Goal: Task Accomplishment & Management: Manage account settings

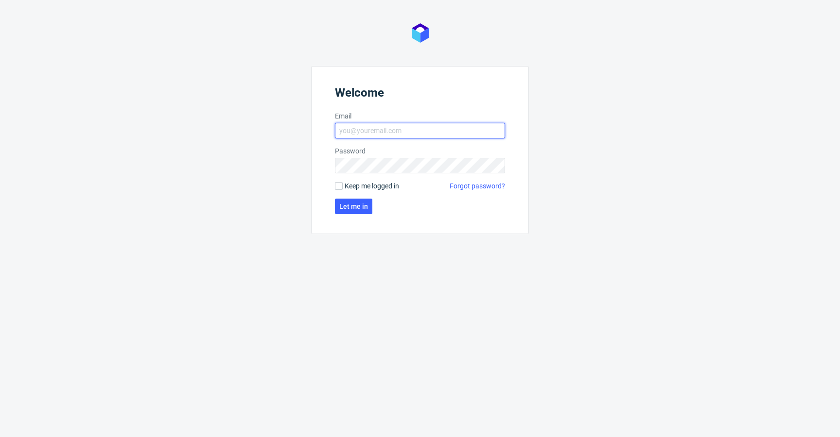
type input "[EMAIL_ADDRESS][DOMAIN_NAME]"
drag, startPoint x: 376, startPoint y: 183, endPoint x: 372, endPoint y: 190, distance: 7.6
click at [376, 184] on span "Keep me logged in" at bounding box center [371, 186] width 54 height 10
click at [343, 184] on input "Keep me logged in" at bounding box center [339, 186] width 8 height 8
checkbox input "true"
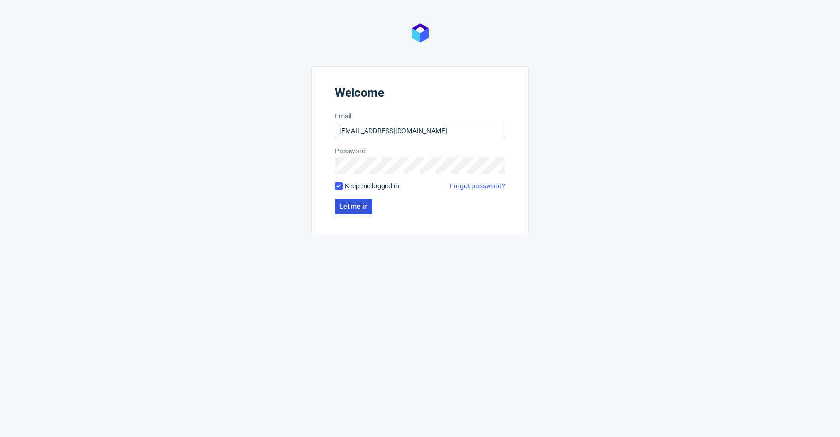
click at [361, 204] on span "Let me in" at bounding box center [353, 206] width 29 height 7
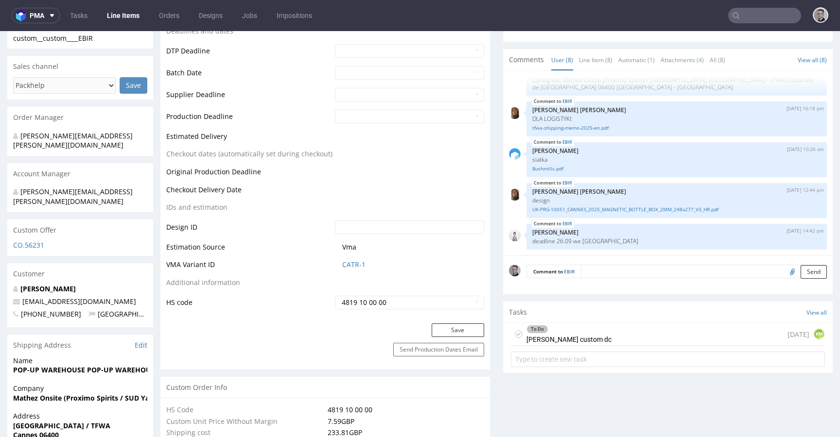
scroll to position [405, 0]
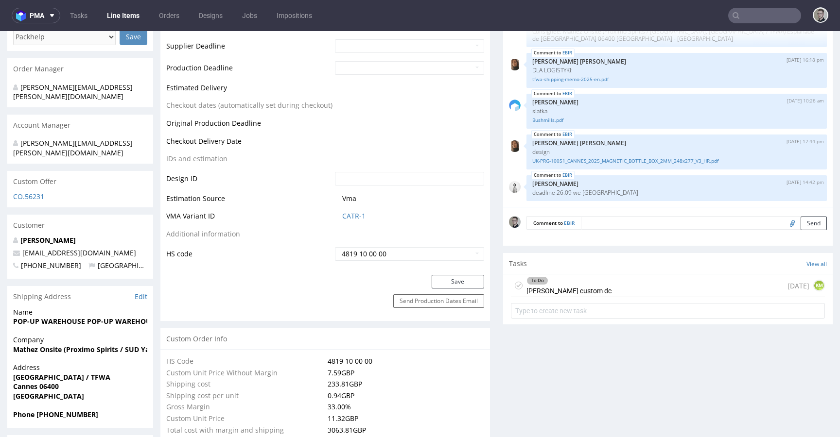
click at [602, 285] on div "To Do pilny custom dc today KM" at bounding box center [668, 286] width 314 height 23
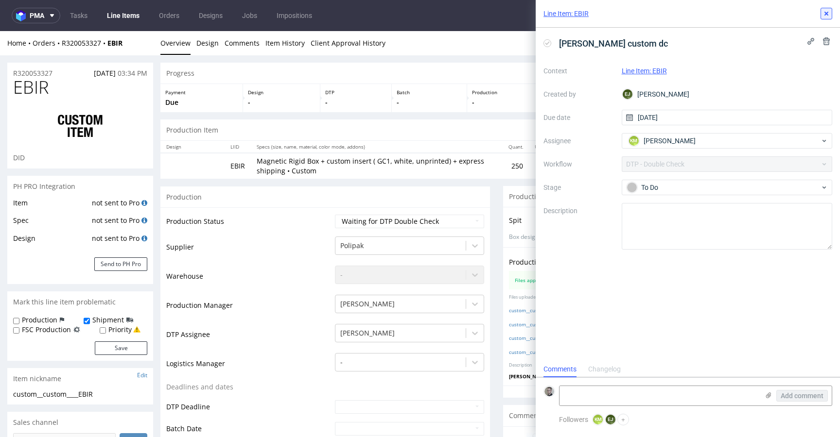
click at [823, 13] on icon at bounding box center [826, 14] width 8 height 8
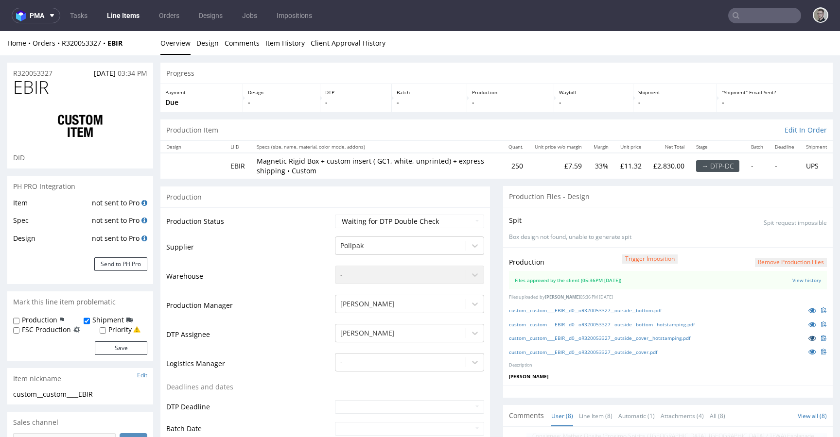
click at [808, 335] on icon at bounding box center [812, 338] width 8 height 7
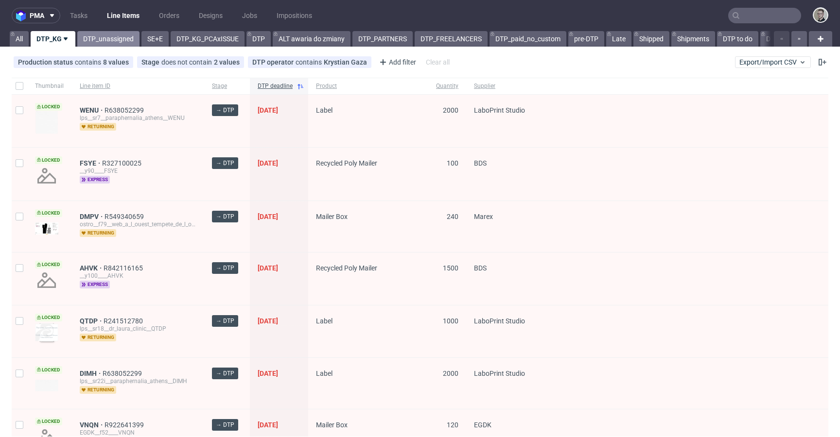
click at [102, 38] on link "DTP_unassigned" at bounding box center [108, 39] width 62 height 16
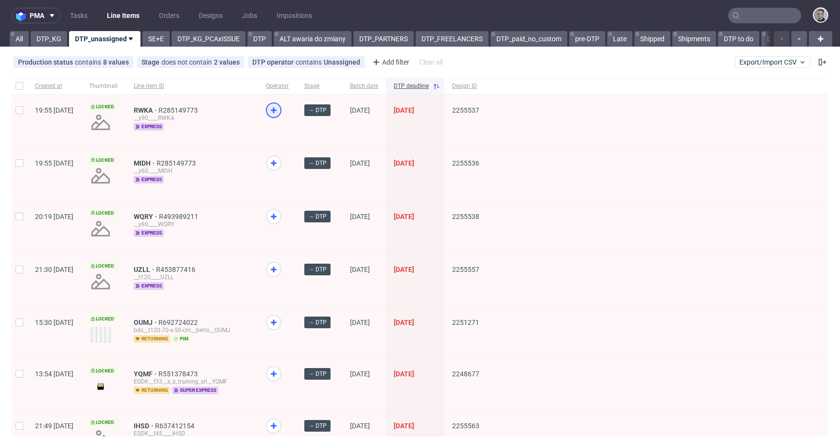
click at [279, 108] on icon at bounding box center [274, 110] width 12 height 12
click at [279, 166] on icon at bounding box center [274, 163] width 12 height 12
click at [279, 213] on icon at bounding box center [274, 217] width 12 height 12
click at [276, 269] on use at bounding box center [274, 270] width 6 height 6
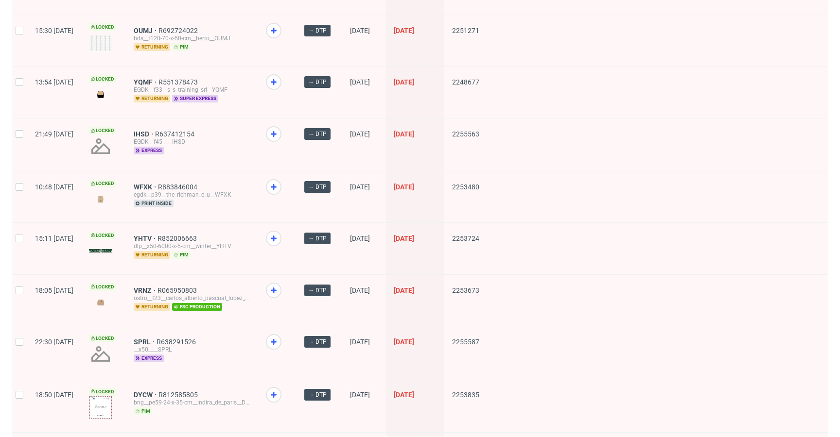
scroll to position [365, 0]
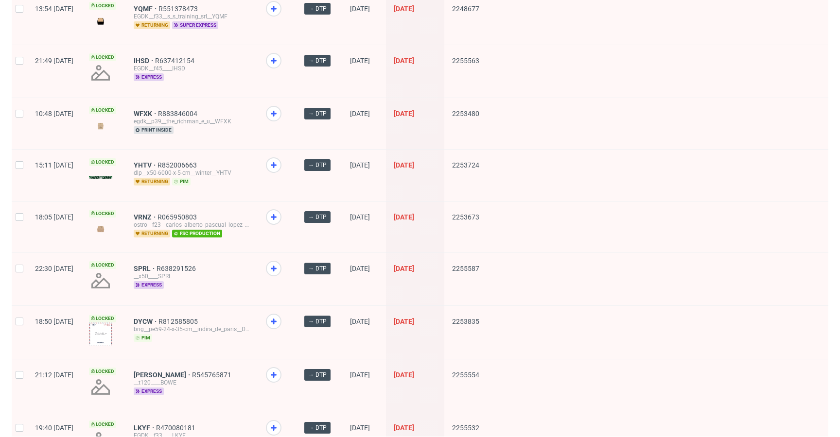
click at [289, 65] on span at bounding box center [277, 69] width 23 height 33
click at [276, 60] on use at bounding box center [274, 61] width 6 height 6
click at [279, 264] on icon at bounding box center [274, 269] width 12 height 12
click at [279, 373] on icon at bounding box center [274, 375] width 12 height 12
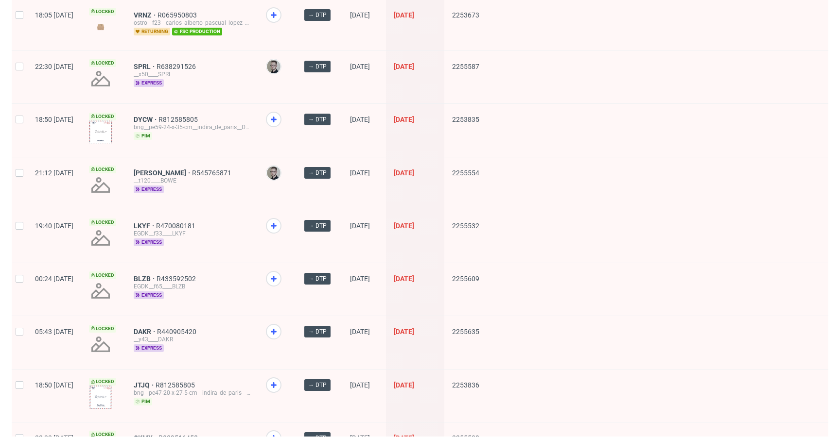
scroll to position [646, 0]
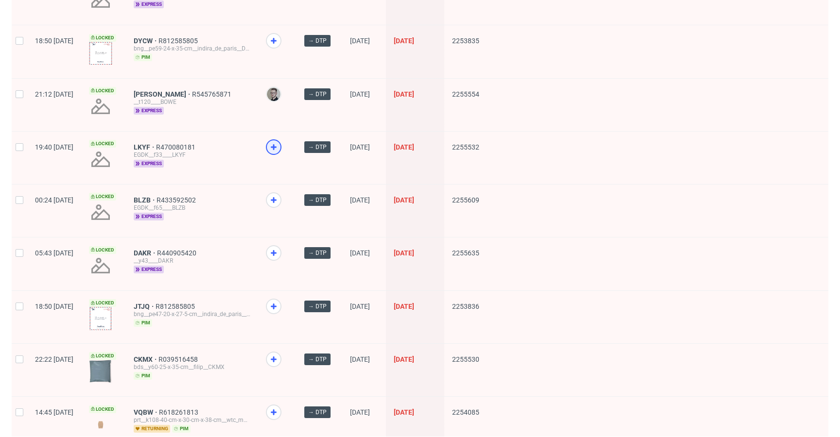
click at [279, 143] on icon at bounding box center [274, 147] width 12 height 12
click at [276, 197] on use at bounding box center [274, 200] width 6 height 6
click at [279, 257] on icon at bounding box center [274, 253] width 12 height 12
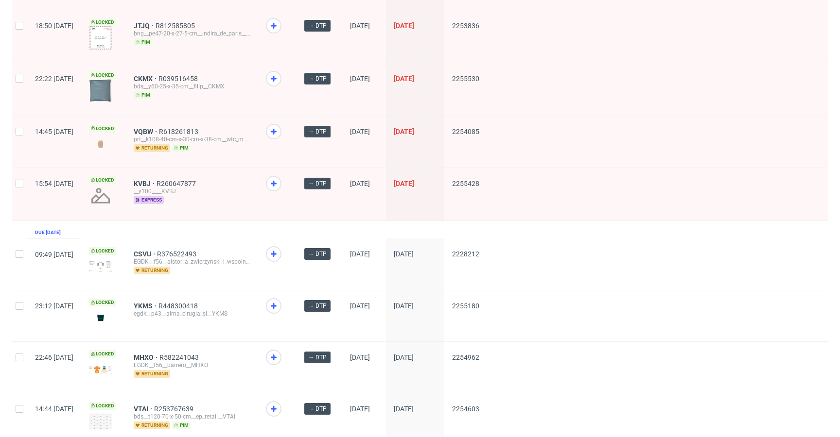
scroll to position [930, 0]
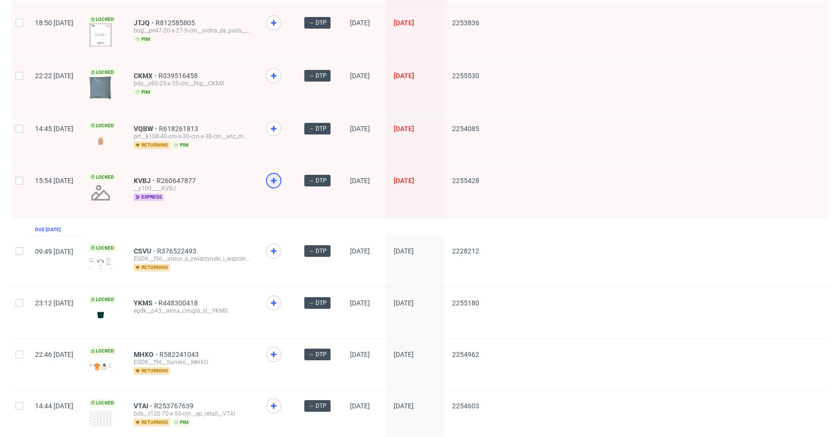
click at [276, 178] on use at bounding box center [274, 181] width 6 height 6
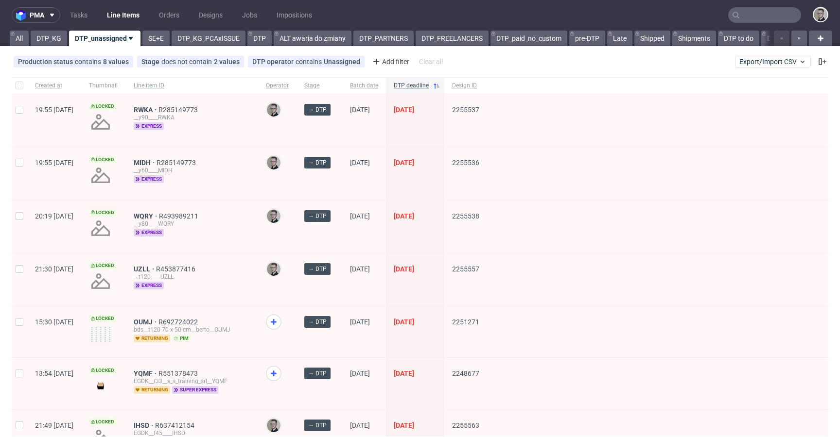
scroll to position [0, 0]
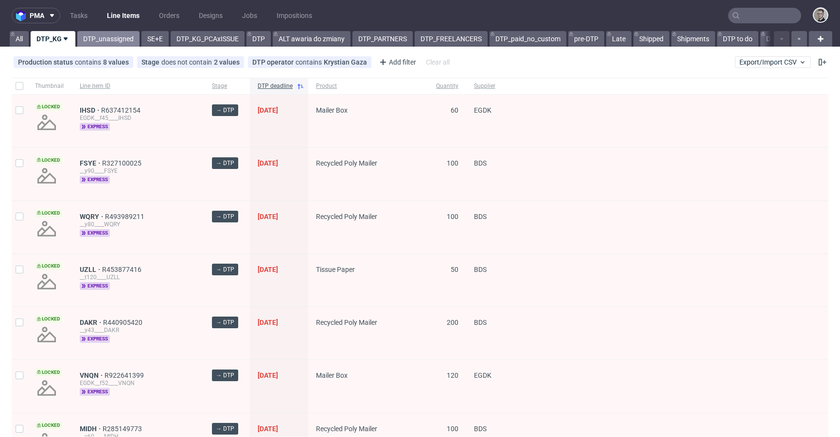
click at [105, 34] on link "DTP_unassigned" at bounding box center [108, 39] width 62 height 16
click at [111, 38] on link "DTP_unassigned" at bounding box center [108, 39] width 62 height 16
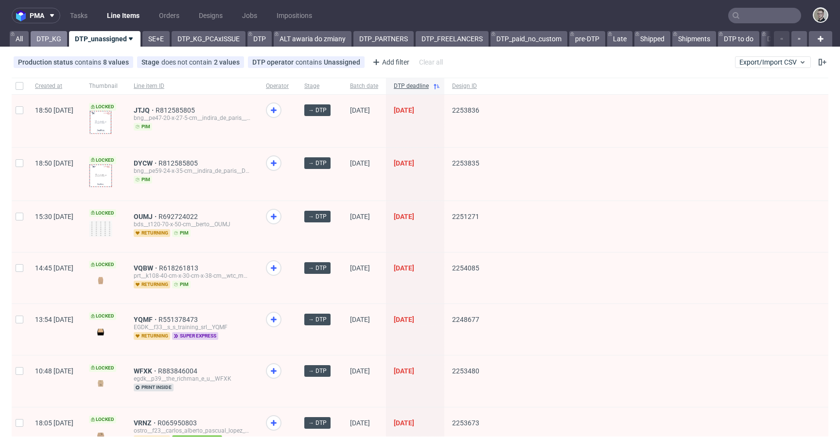
click at [55, 37] on link "DTP_KG" at bounding box center [49, 39] width 36 height 16
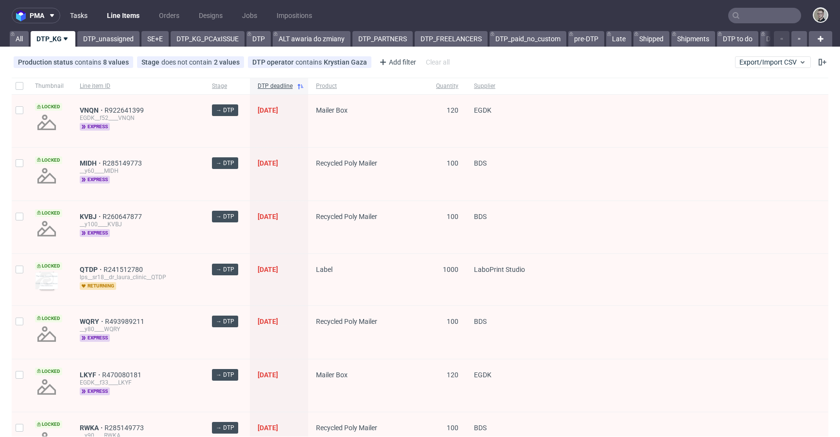
click at [79, 17] on link "Tasks" at bounding box center [78, 16] width 29 height 16
click at [19, 92] on div at bounding box center [20, 86] width 16 height 17
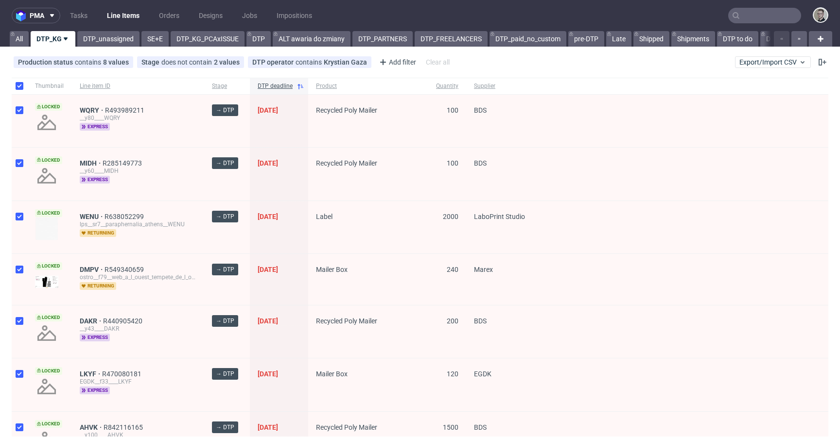
checkbox input "true"
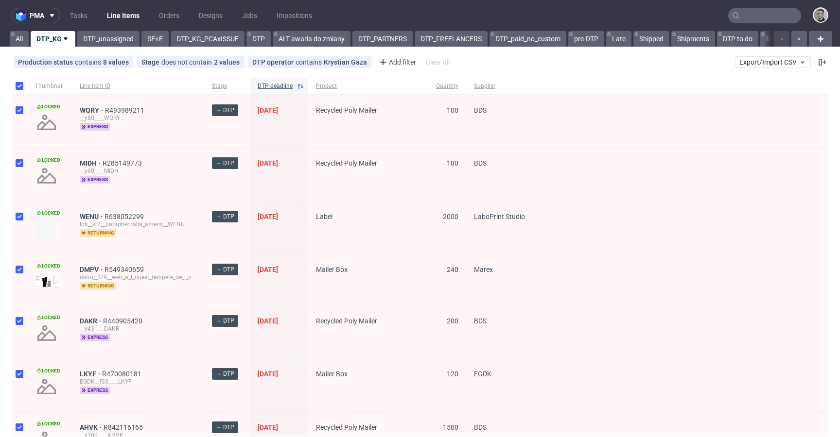
checkbox input "true"
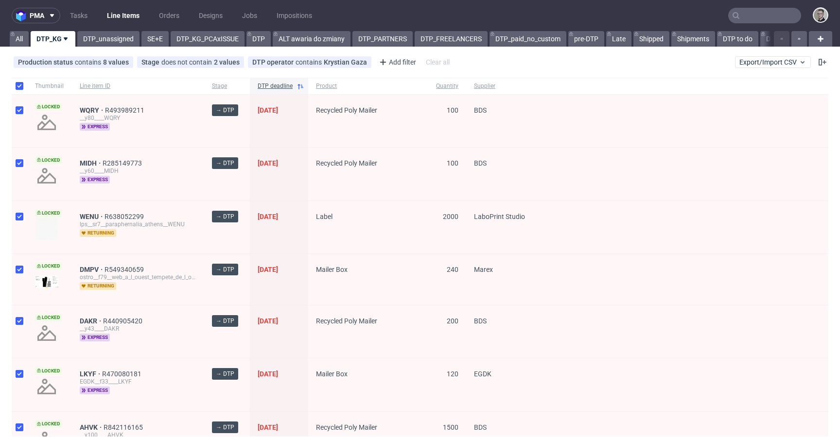
checkbox input "true"
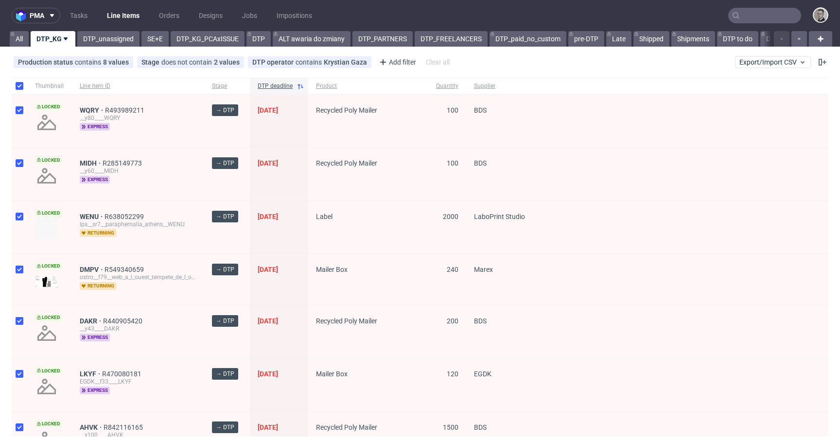
checkbox input "true"
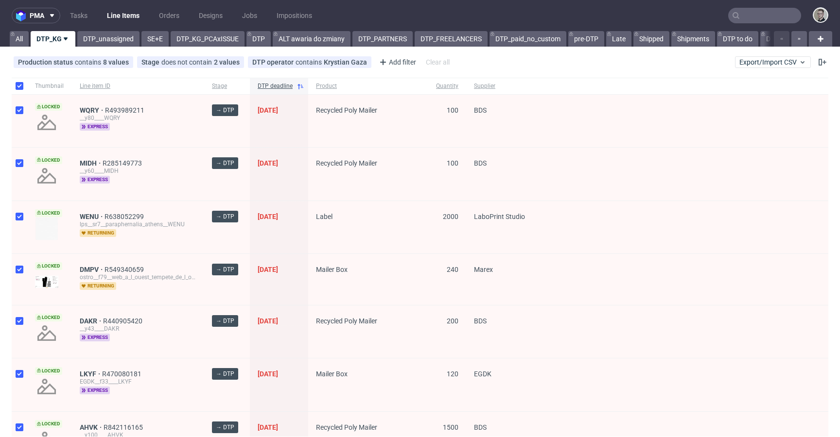
checkbox input "true"
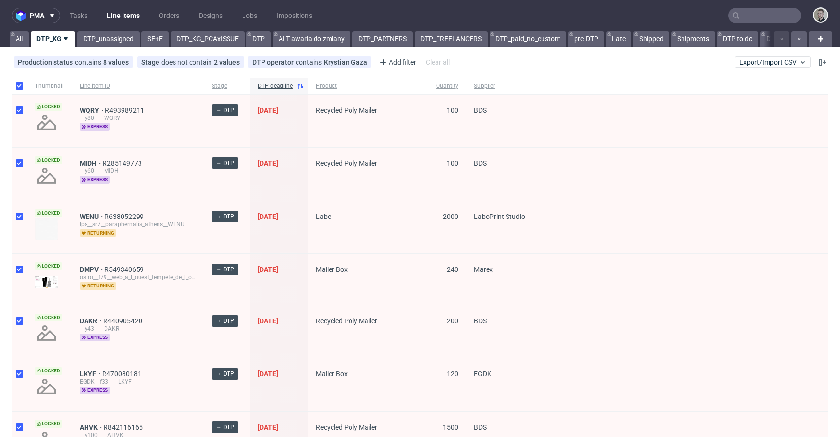
checkbox input "true"
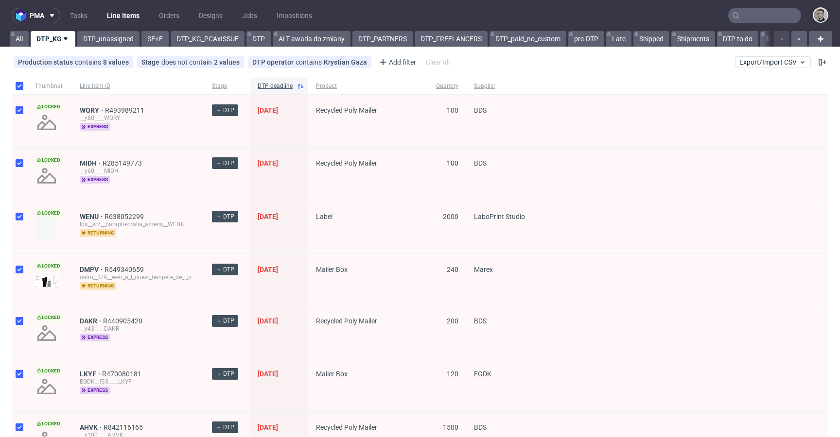
checkbox input "true"
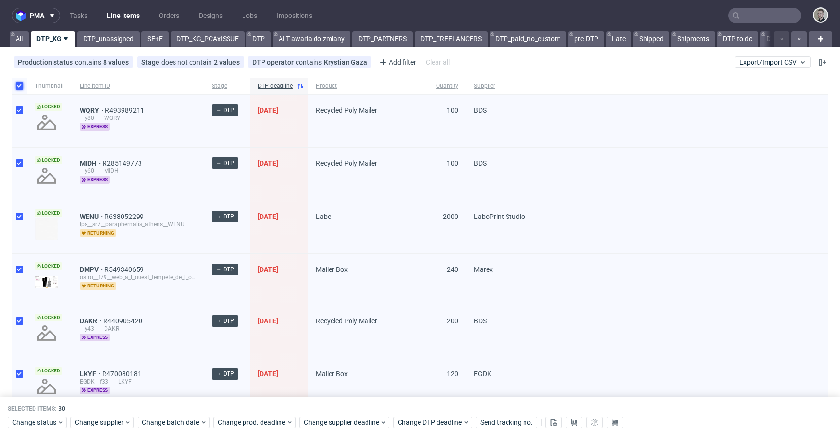
click at [21, 88] on input "checkbox" at bounding box center [20, 86] width 8 height 8
checkbox input "false"
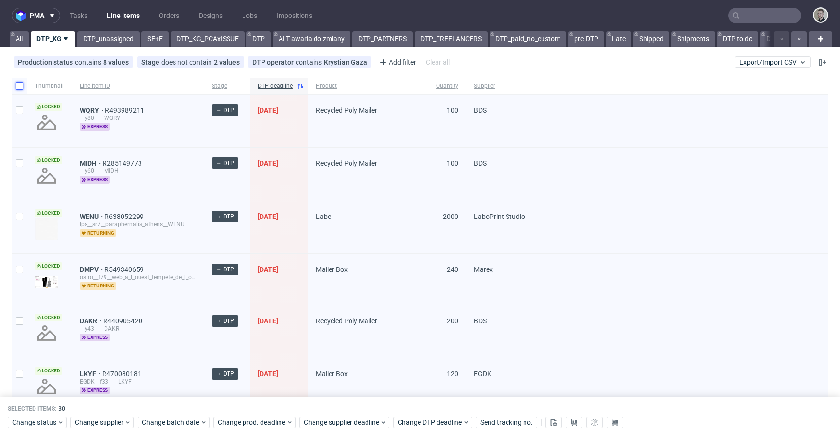
checkbox input "false"
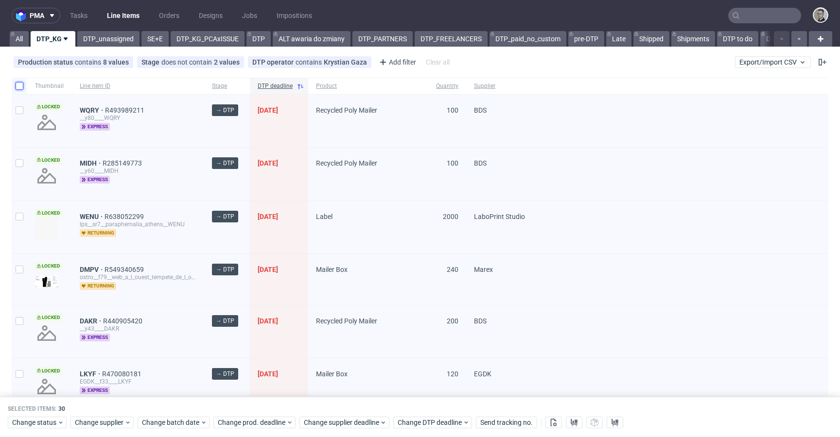
checkbox input "false"
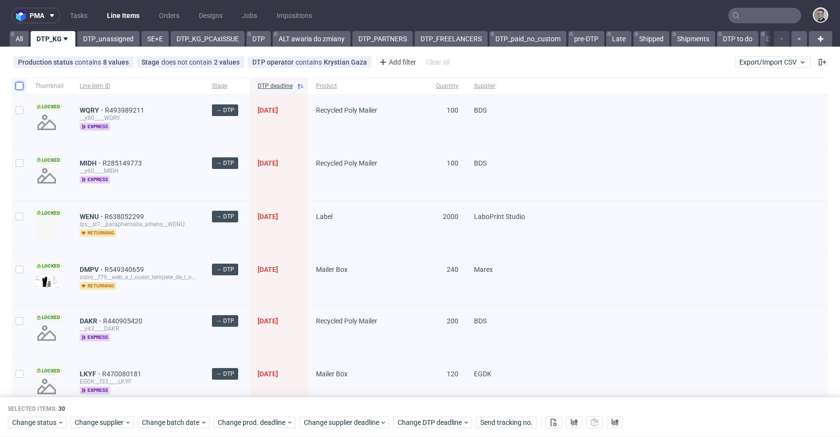
checkbox input "false"
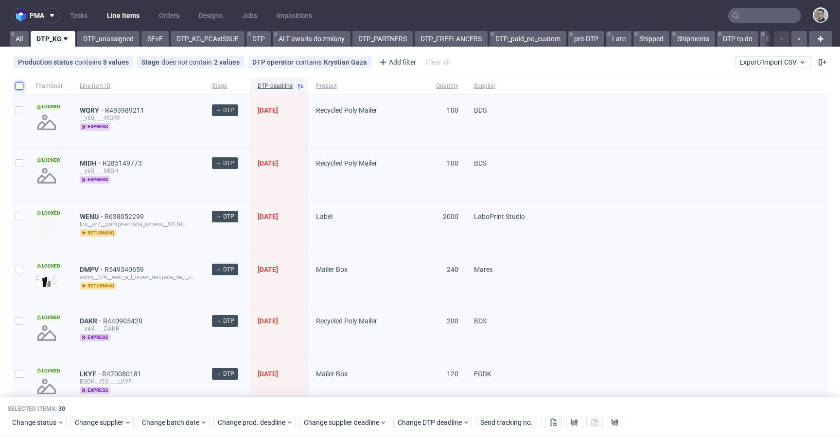
checkbox input "false"
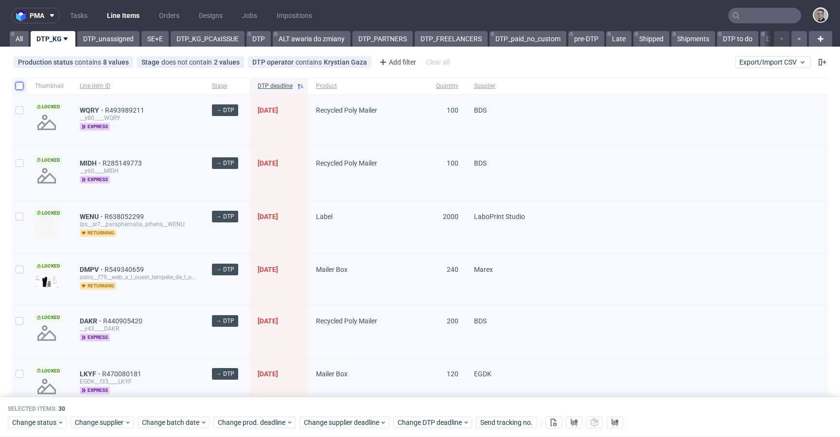
checkbox input "false"
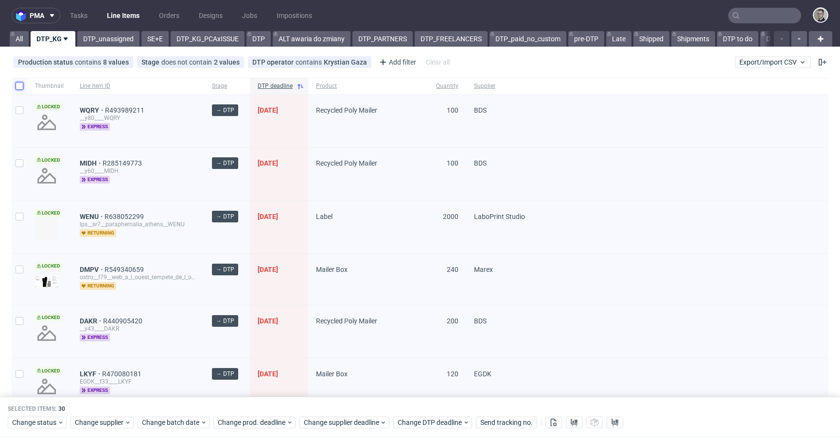
checkbox input "false"
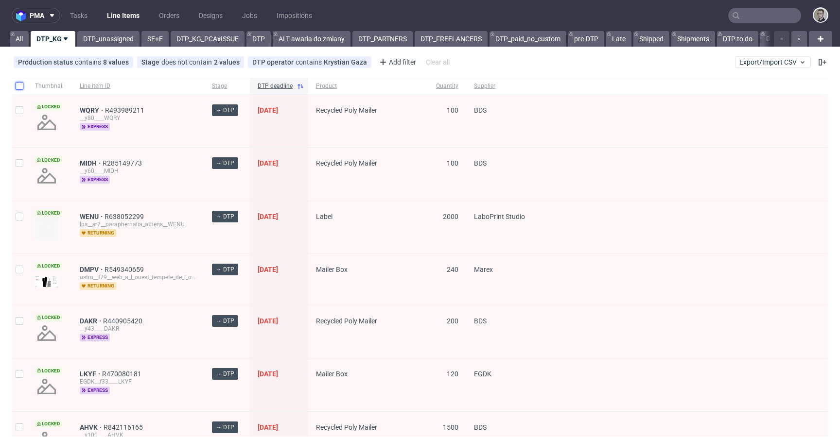
click at [20, 86] on input "checkbox" at bounding box center [20, 86] width 8 height 8
checkbox input "true"
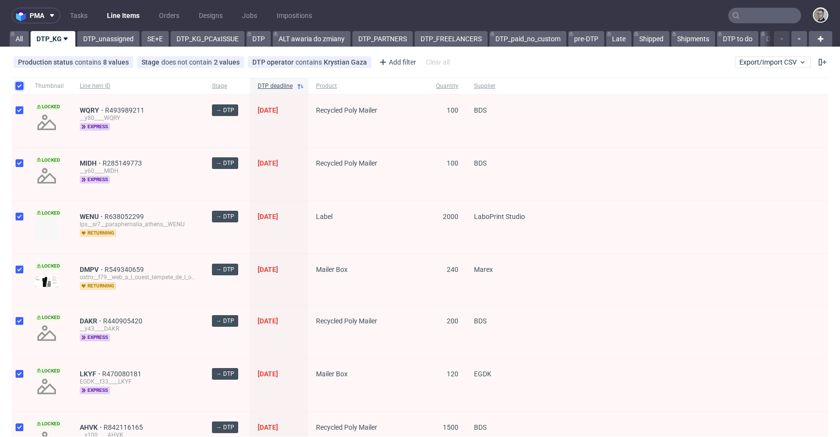
checkbox input "true"
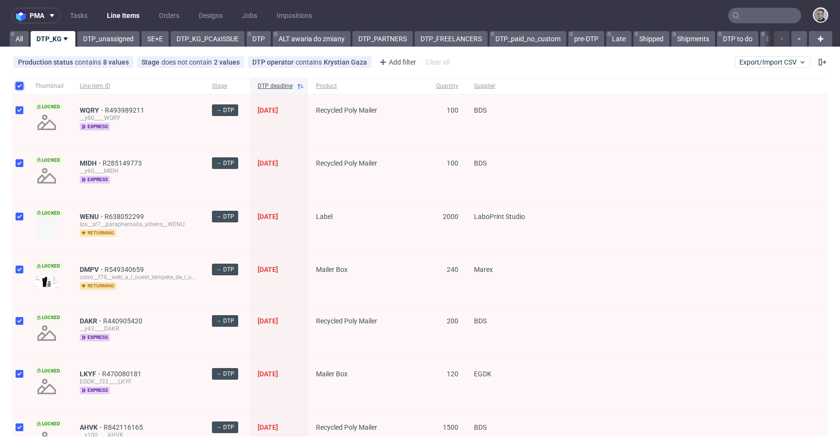
checkbox input "true"
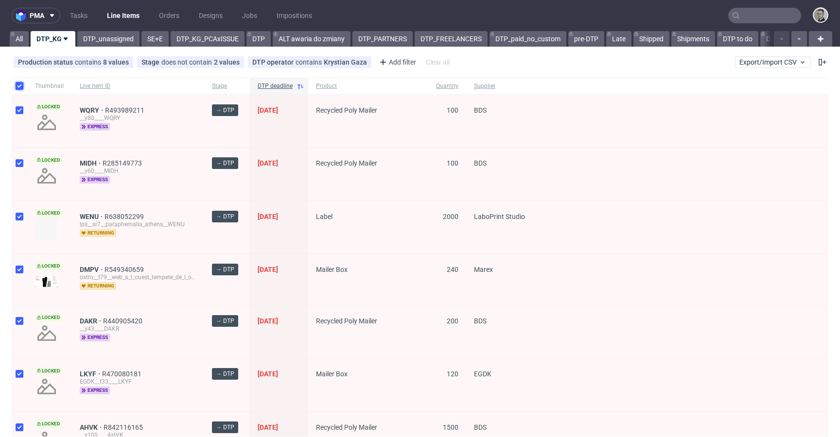
checkbox input "true"
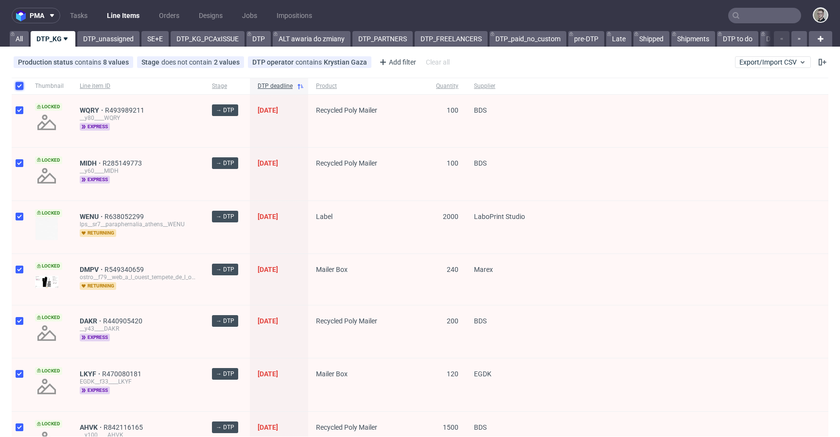
checkbox input "true"
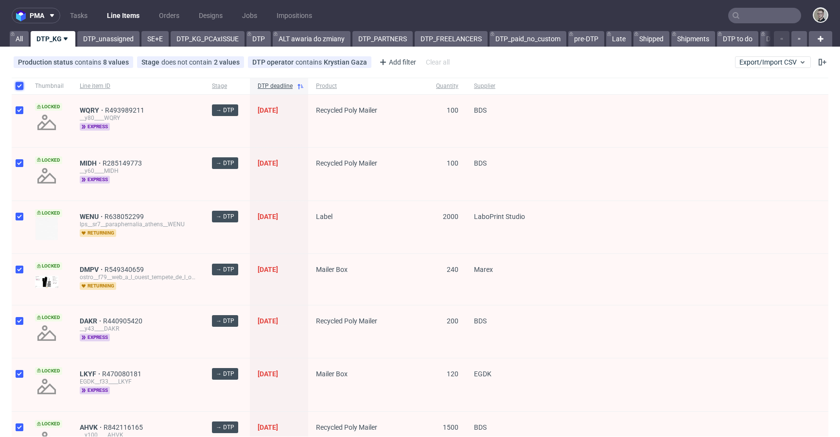
checkbox input "true"
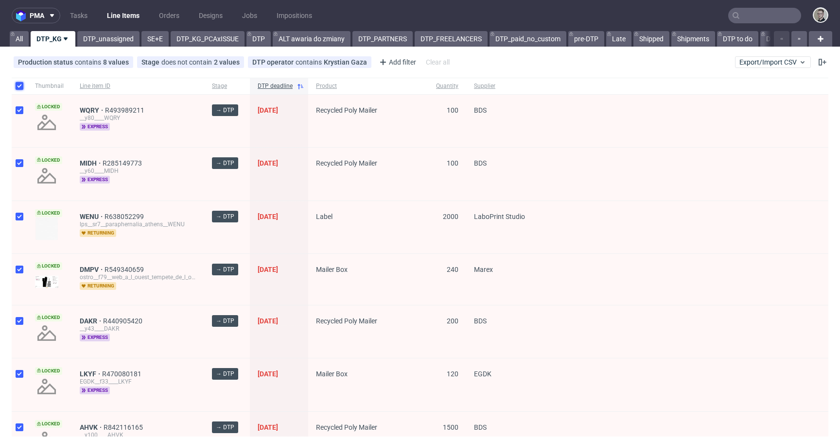
checkbox input "true"
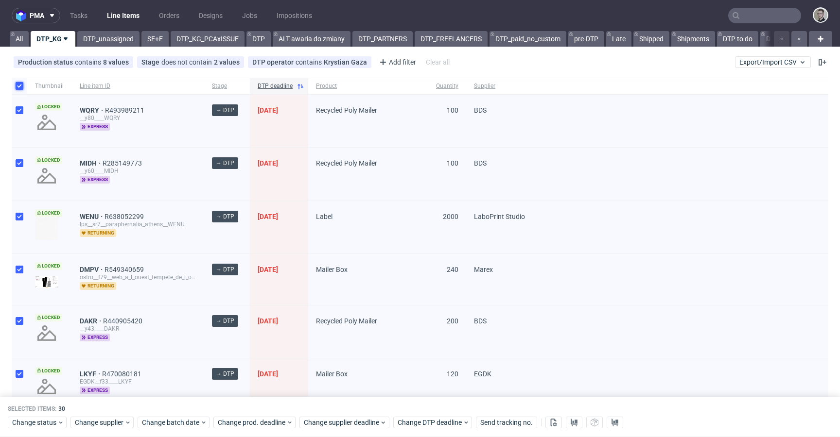
click at [20, 86] on input "checkbox" at bounding box center [20, 86] width 8 height 8
checkbox input "false"
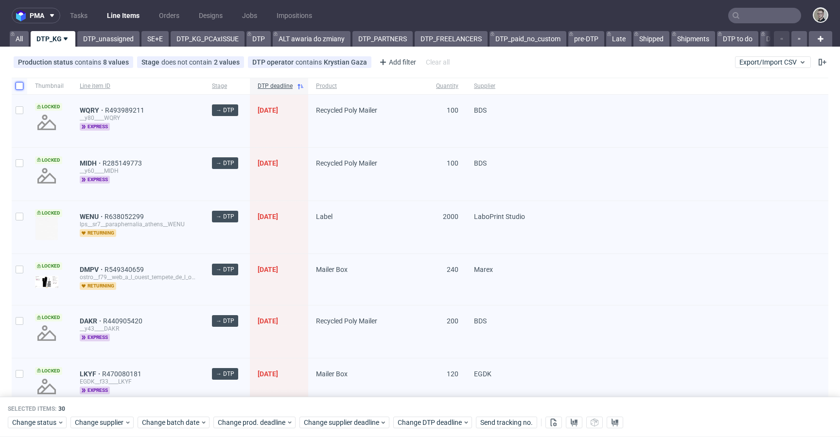
checkbox input "false"
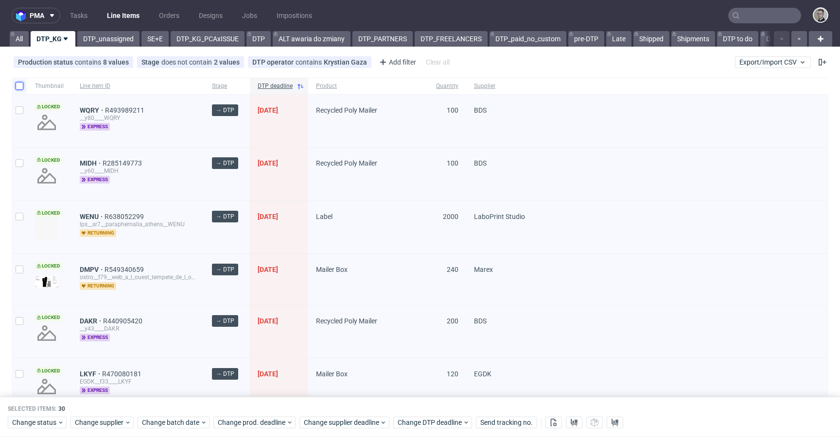
checkbox input "false"
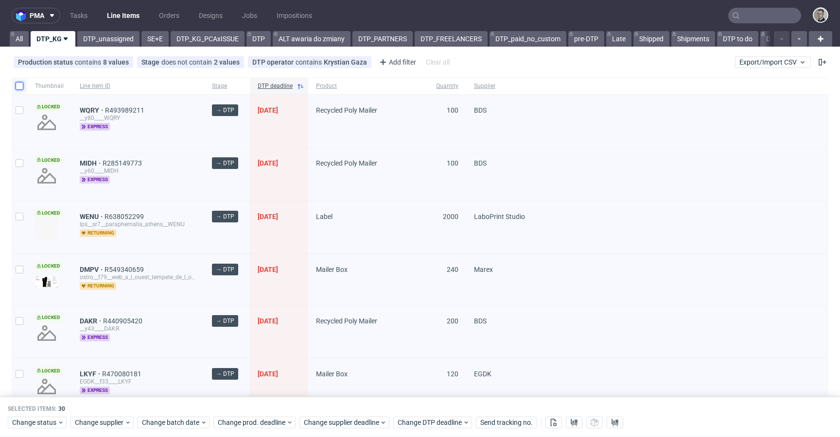
checkbox input "false"
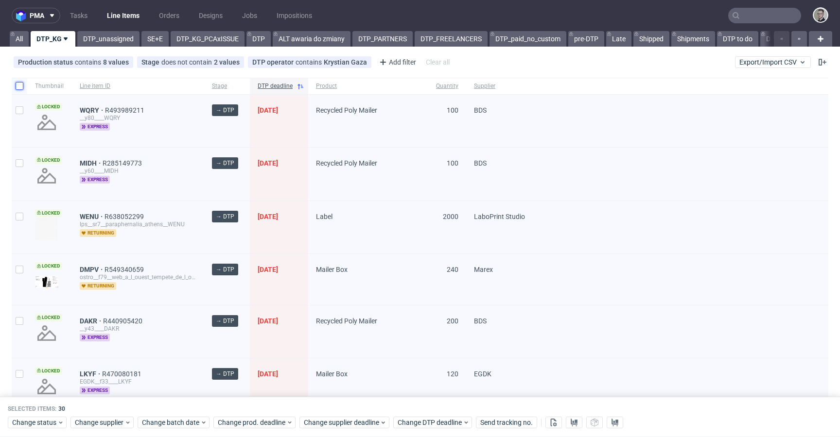
checkbox input "false"
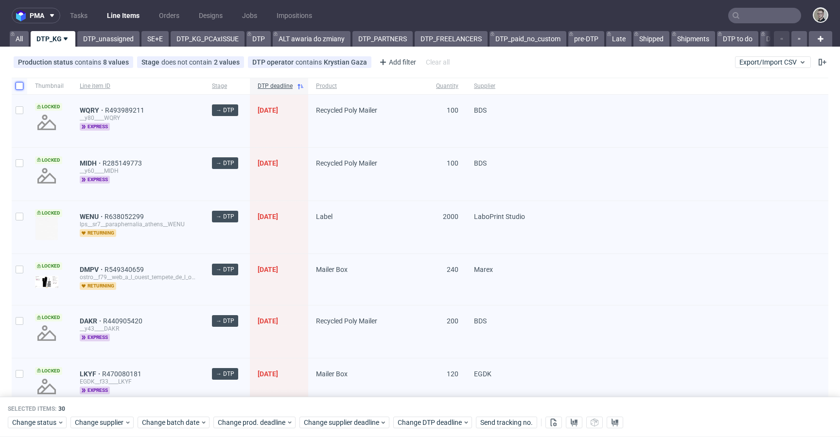
checkbox input "false"
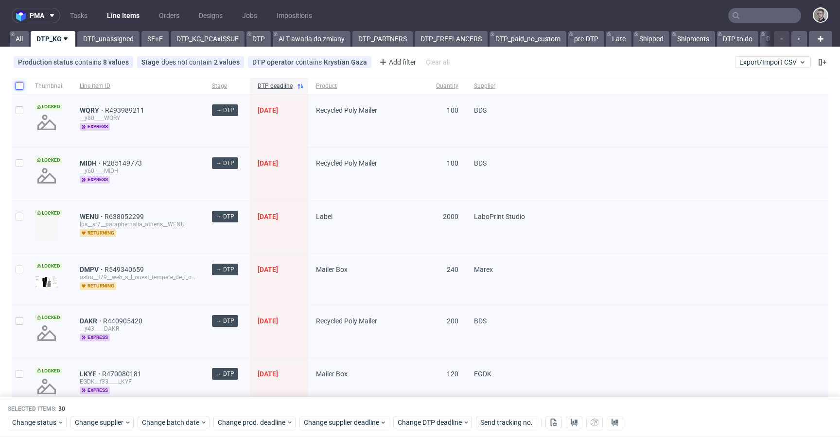
checkbox input "false"
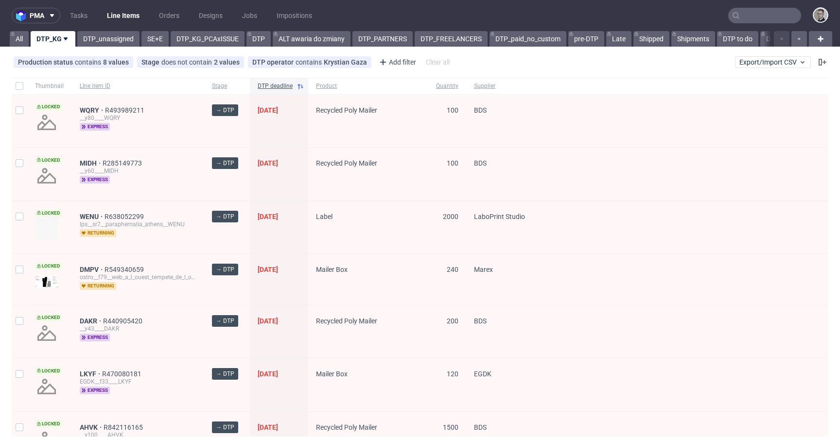
click at [116, 47] on div "pma Tasks Line Items Orders Designs Jobs Impositions All DTP_KG DTP_unassigned …" at bounding box center [420, 218] width 840 height 437
click at [117, 41] on link "DTP_unassigned" at bounding box center [108, 39] width 62 height 16
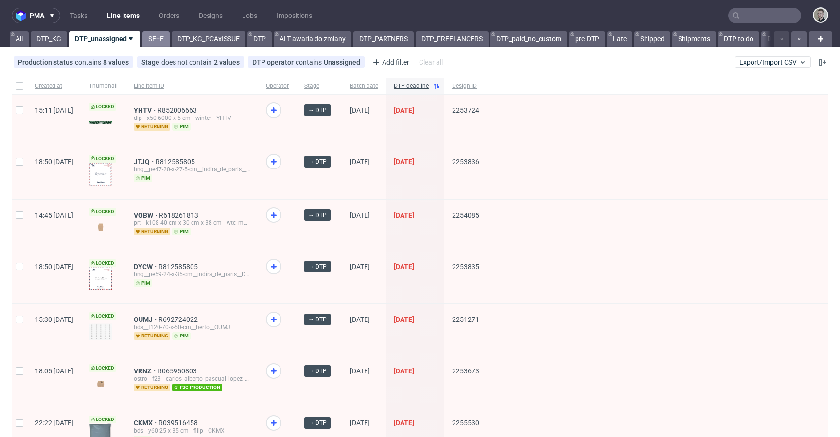
click at [155, 39] on link "SE+E" at bounding box center [155, 39] width 27 height 16
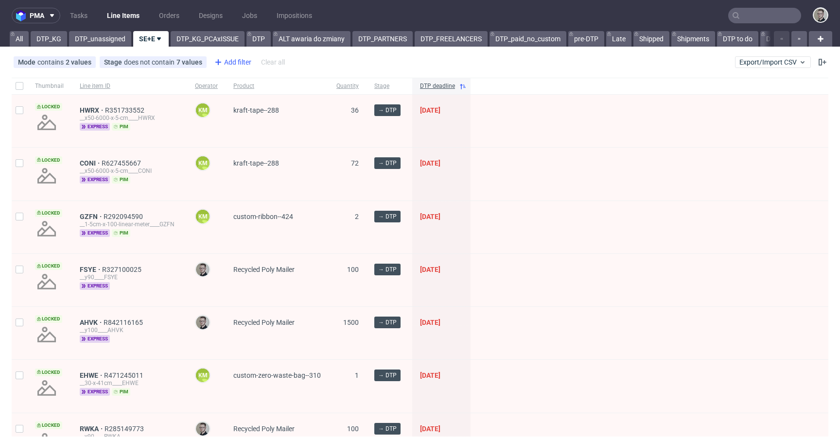
click at [236, 62] on div "Add filter" at bounding box center [231, 62] width 43 height 16
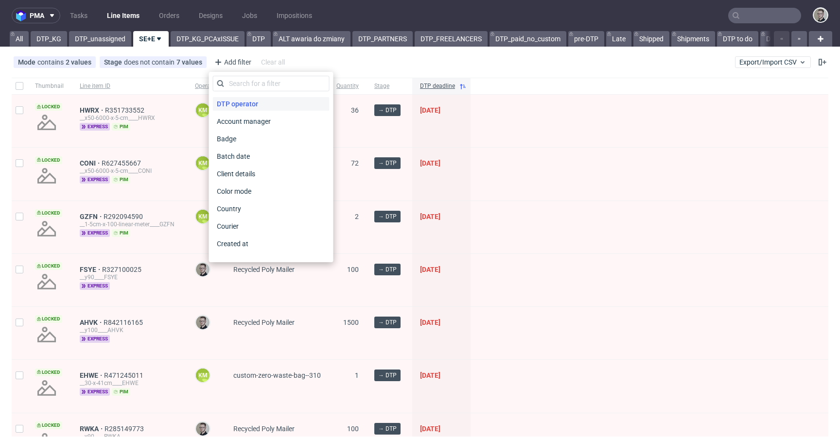
click at [251, 98] on span "DTP operator" at bounding box center [237, 104] width 49 height 14
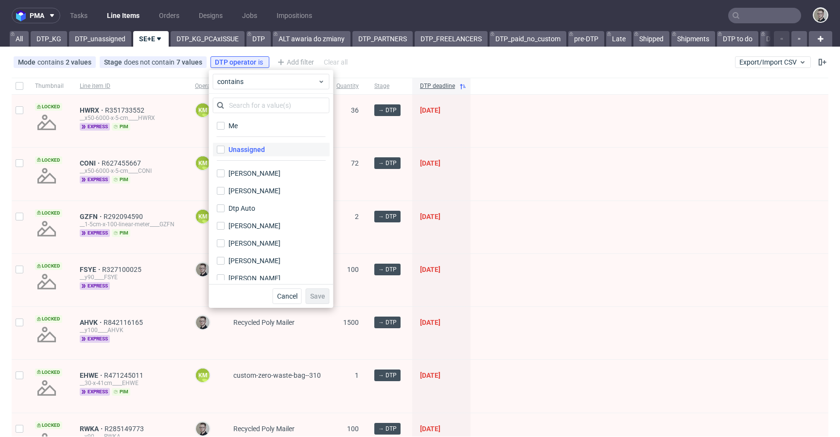
click at [262, 153] on div "Unassigned" at bounding box center [246, 150] width 36 height 10
click at [224, 153] on input "Unassigned" at bounding box center [221, 150] width 8 height 8
checkbox input "true"
click at [317, 291] on button "Save" at bounding box center [318, 297] width 24 height 16
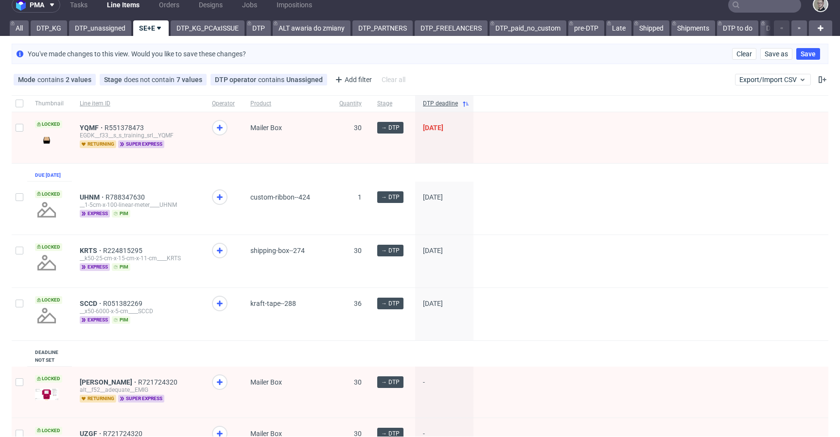
scroll to position [14, 0]
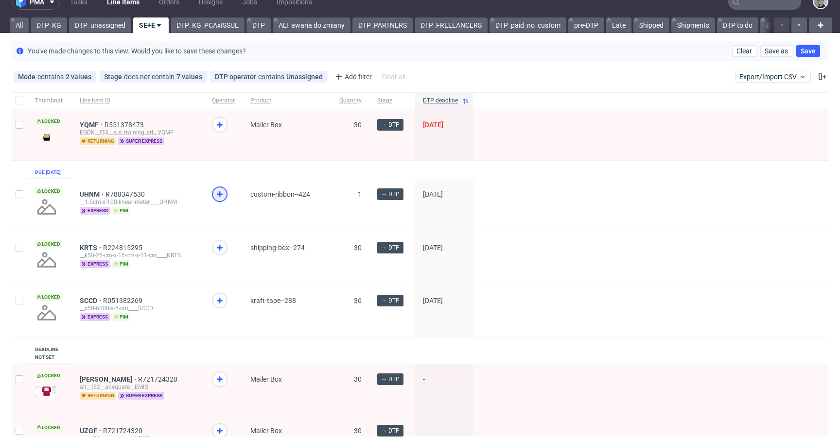
click at [224, 200] on icon at bounding box center [220, 195] width 12 height 12
click at [226, 254] on div at bounding box center [220, 248] width 16 height 16
click at [224, 305] on icon at bounding box center [220, 301] width 12 height 12
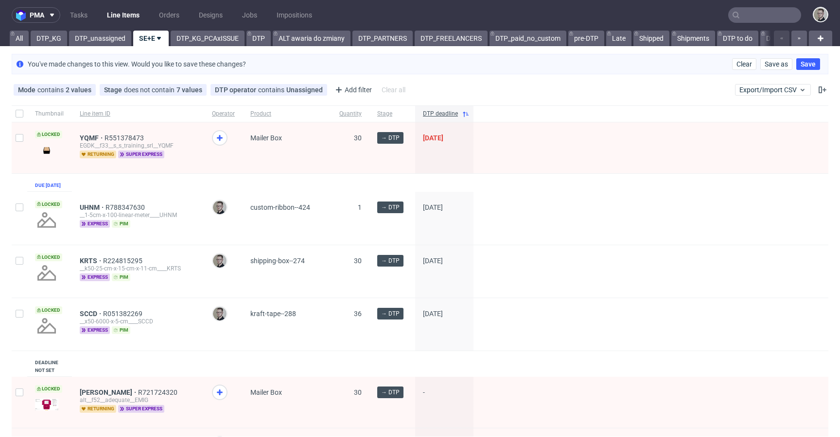
scroll to position [0, 0]
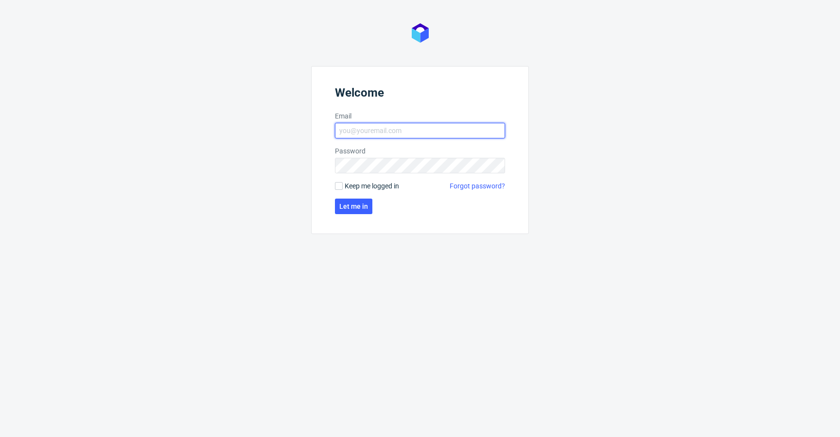
type input "[EMAIL_ADDRESS][DOMAIN_NAME]"
click at [350, 186] on span "Keep me logged in" at bounding box center [371, 186] width 54 height 10
click at [343, 186] on input "Keep me logged in" at bounding box center [339, 186] width 8 height 8
checkbox input "true"
click at [361, 210] on button "Let me in" at bounding box center [353, 207] width 37 height 16
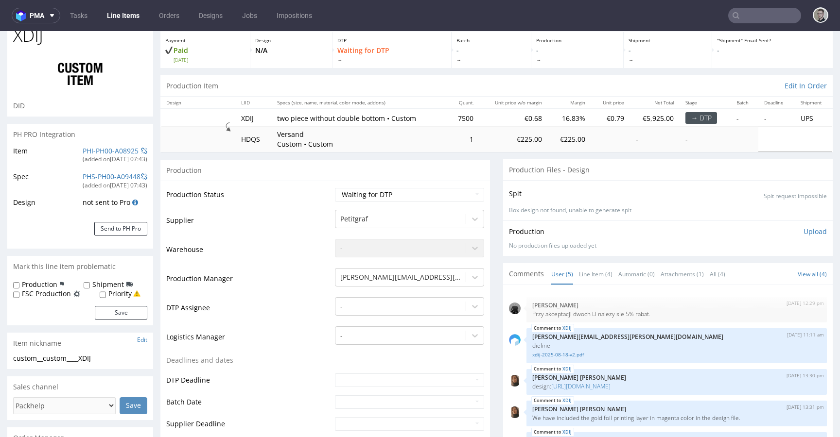
scroll to position [180, 0]
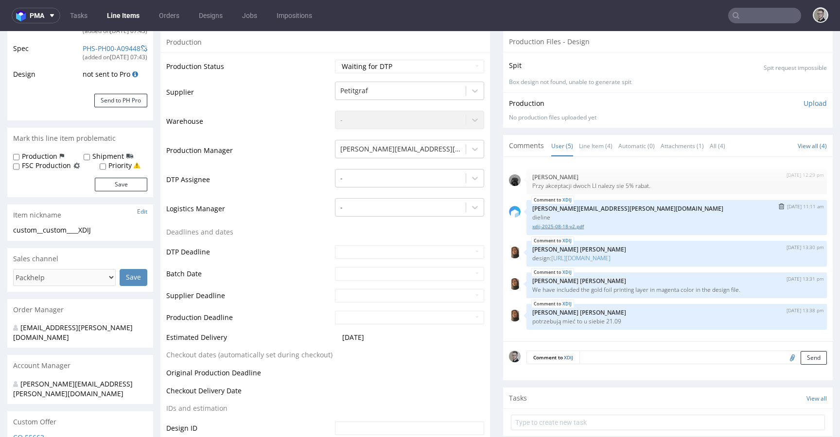
click at [552, 225] on link "xdij-2025-08-18-v2.pdf" at bounding box center [676, 226] width 289 height 7
click at [610, 260] on link "https://drive.google.com/drive/folders/16Xpch1nHxfMvJapIQgtvO6rTQtYyK8y1" at bounding box center [580, 258] width 59 height 8
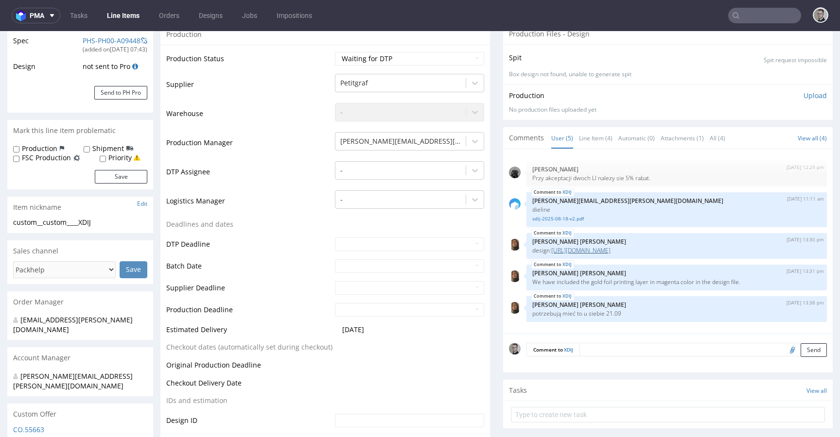
scroll to position [0, 0]
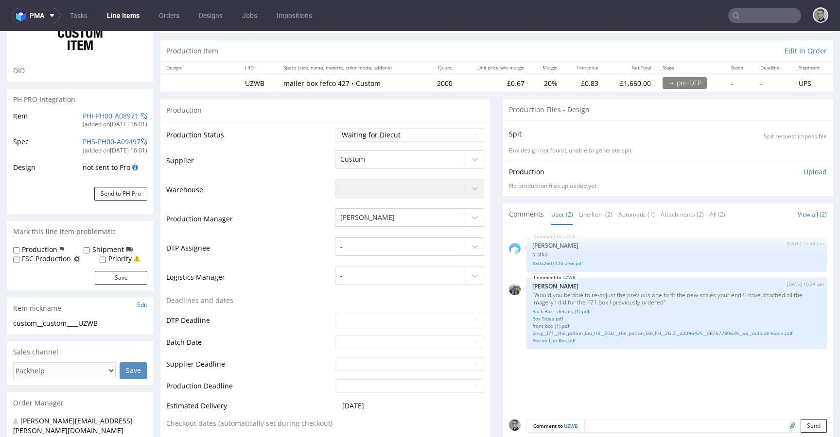
scroll to position [87, 0]
click at [601, 335] on link "phsg__f71__the_potion_lab_ltd__ZGIZ__the_potion_lab_ltd__ZGIZ__d2096425__oR7577…" at bounding box center [676, 332] width 289 height 7
click at [544, 265] on link "350x260x120-zew.pdf" at bounding box center [676, 262] width 289 height 7
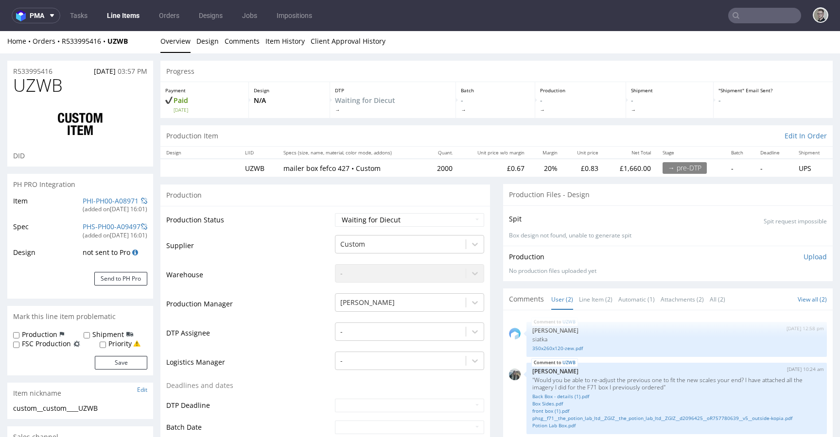
scroll to position [0, 0]
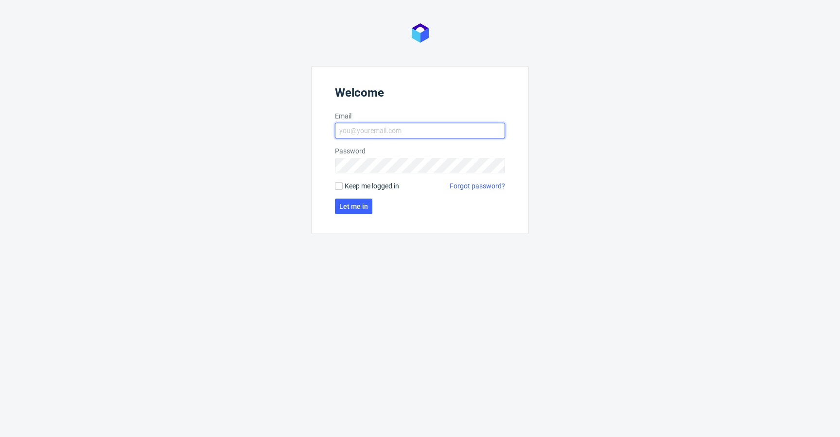
type input "krystian.gaza@packhelp.com"
click at [361, 186] on span "Keep me logged in" at bounding box center [371, 186] width 54 height 10
click at [343, 186] on input "Keep me logged in" at bounding box center [339, 186] width 8 height 8
checkbox input "true"
click at [363, 200] on button "Let me in" at bounding box center [353, 207] width 37 height 16
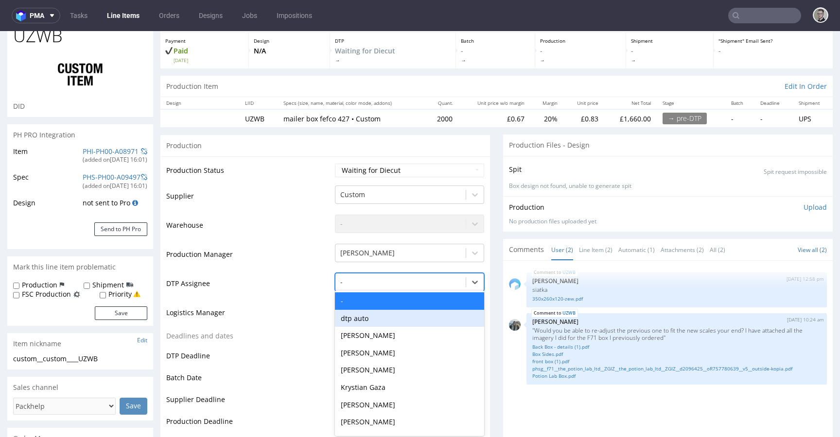
click at [374, 287] on div "dtp auto, 2 of 31. 31 results available. Use Up and Down to choose options, pre…" at bounding box center [409, 280] width 149 height 14
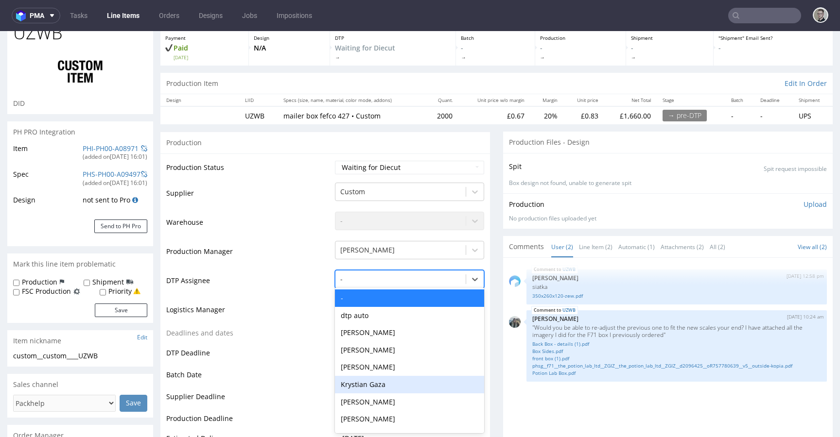
click at [372, 384] on div "Krystian Gaza" at bounding box center [409, 384] width 149 height 17
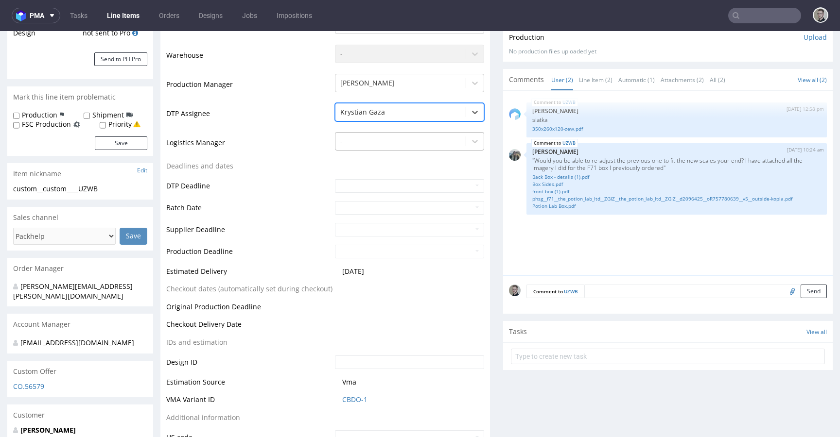
scroll to position [338, 0]
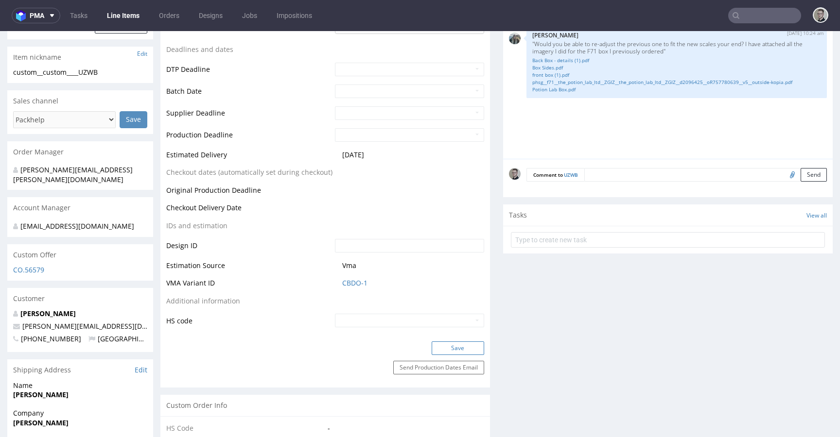
click at [455, 354] on button "Save" at bounding box center [457, 349] width 52 height 14
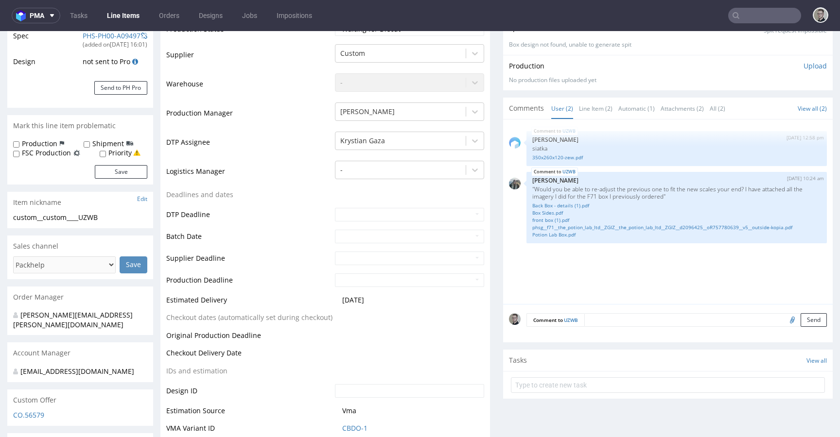
scroll to position [191, 0]
click at [562, 159] on link "350x260x120-zew.pdf" at bounding box center [676, 158] width 289 height 7
click at [578, 228] on link "phsg__f71__the_potion_lab_ltd__ZGIZ__the_potion_lab_ltd__ZGIZ__d2096425__oR7577…" at bounding box center [676, 228] width 289 height 7
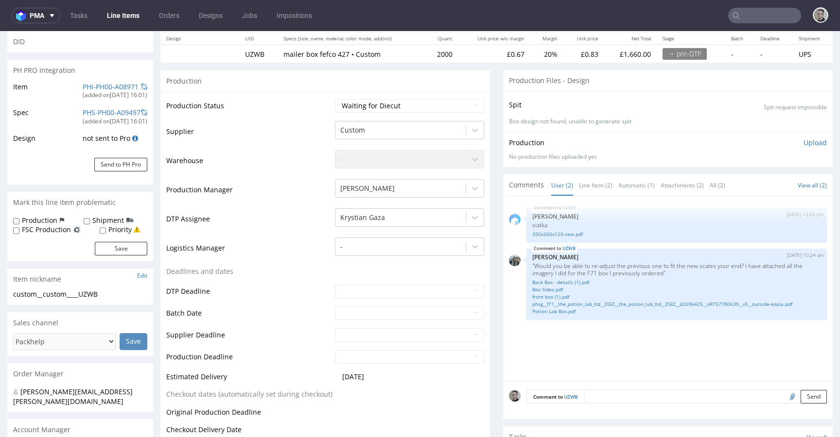
scroll to position [0, 0]
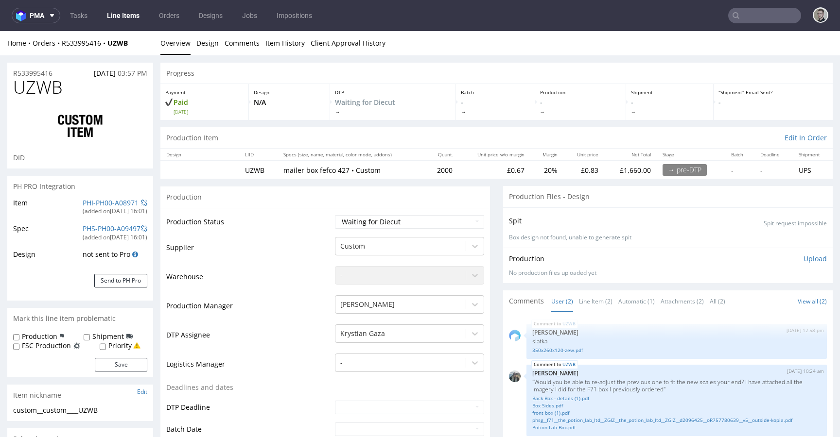
click at [54, 414] on div "custom__custom____UZWB" at bounding box center [80, 411] width 134 height 10
click at [55, 414] on div "custom__custom____UZWB" at bounding box center [80, 411] width 134 height 10
copy div "custom__custom____UZWB"
drag, startPoint x: 62, startPoint y: 73, endPoint x: 1, endPoint y: 66, distance: 61.2
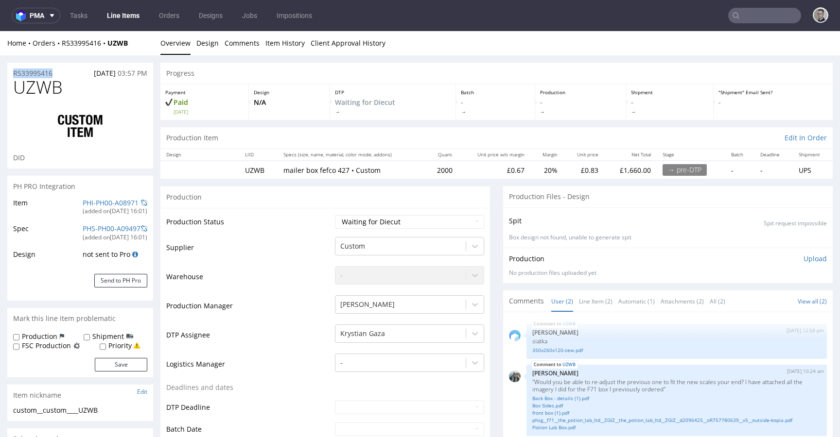
copy p "R533995416"
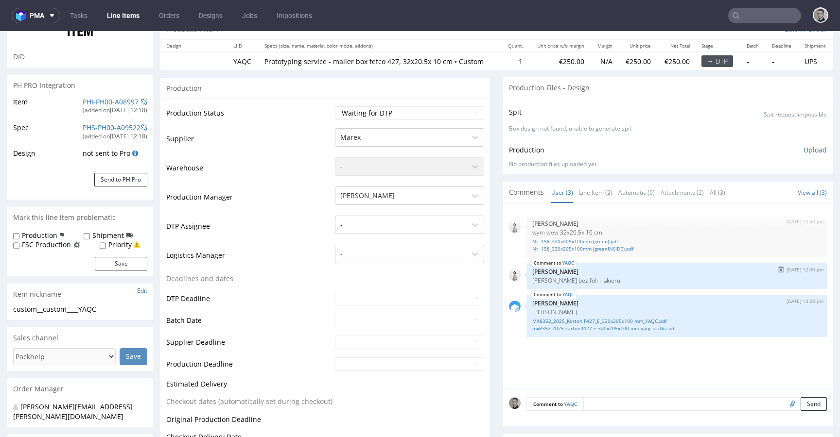
scroll to position [118, 0]
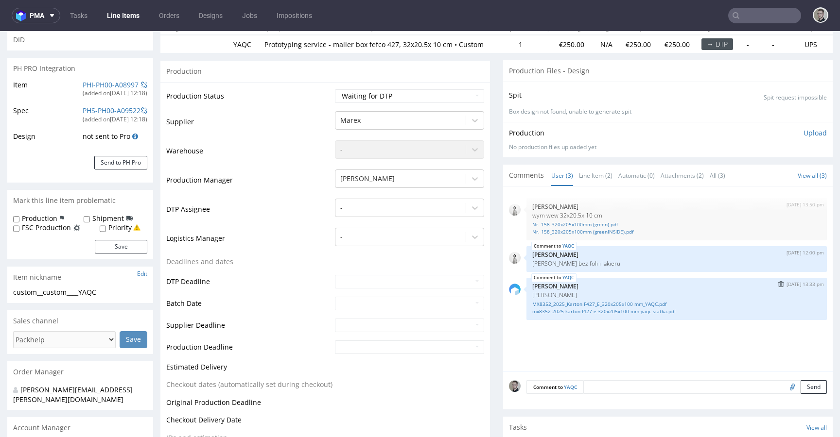
click at [546, 275] on span "YAQC" at bounding box center [553, 278] width 45 height 9
click at [574, 232] on link "Nr. 158_320x205x100mm (greenINSIDE).pdf" at bounding box center [676, 231] width 289 height 7
click at [593, 223] on link "Nr. 158_320x205x100mm (green).pdf" at bounding box center [676, 224] width 289 height 7
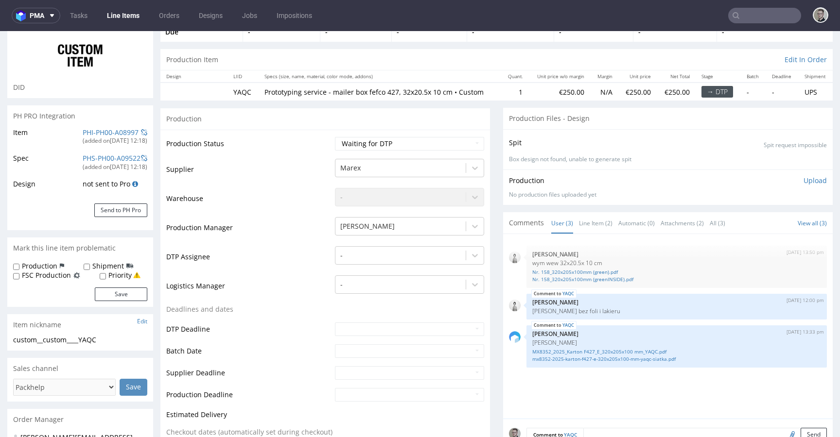
scroll to position [0, 0]
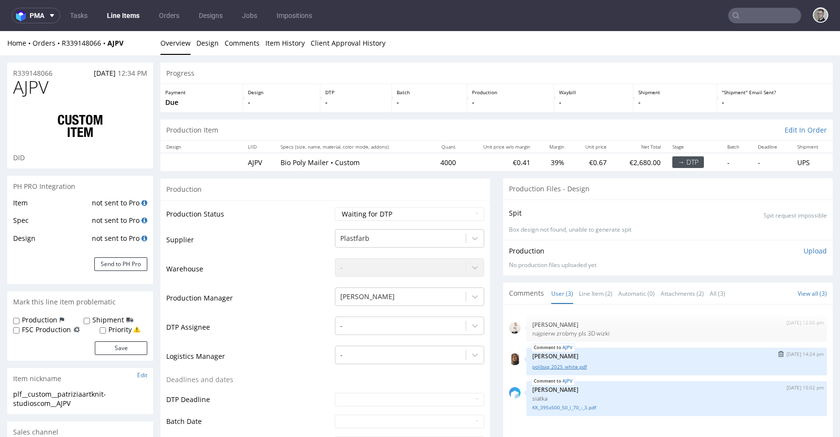
click at [550, 365] on link "polibag_2025_white.pdf" at bounding box center [676, 366] width 289 height 7
click at [543, 366] on link "polibag_2025_white.pdf" at bounding box center [676, 366] width 289 height 7
